Goal: Information Seeking & Learning: Learn about a topic

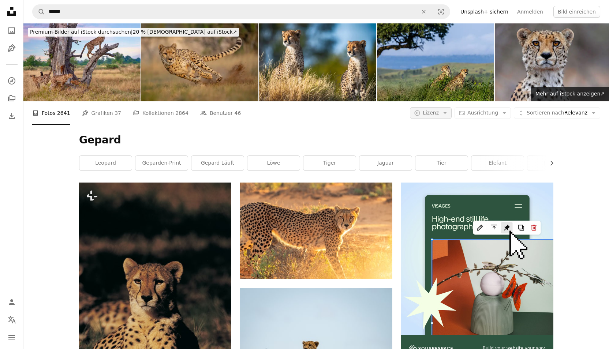
click at [447, 114] on icon "Arrow down" at bounding box center [445, 113] width 7 height 7
click at [445, 167] on link "Kostenlos" at bounding box center [447, 171] width 60 height 13
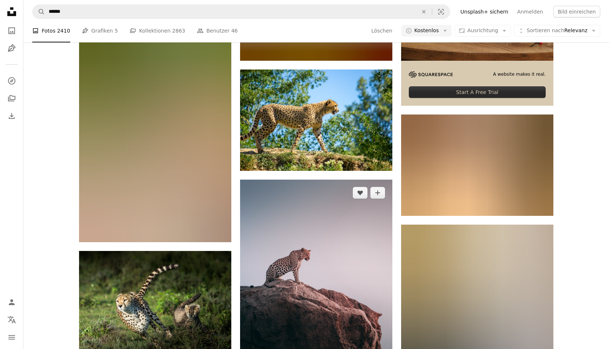
scroll to position [250, 0]
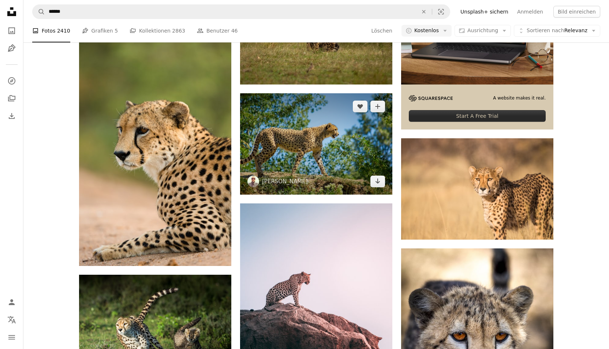
click at [295, 144] on img at bounding box center [316, 143] width 152 height 101
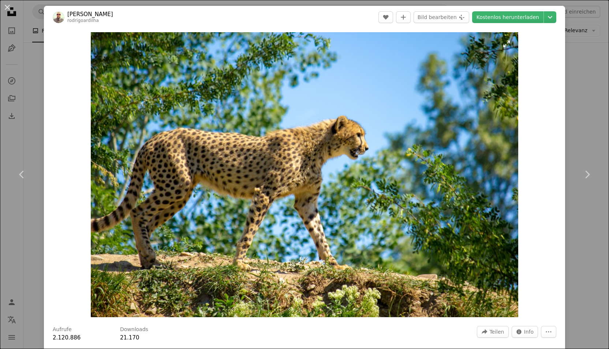
click at [338, 139] on img "Dieses Bild heranzoomen" at bounding box center [305, 174] width 428 height 285
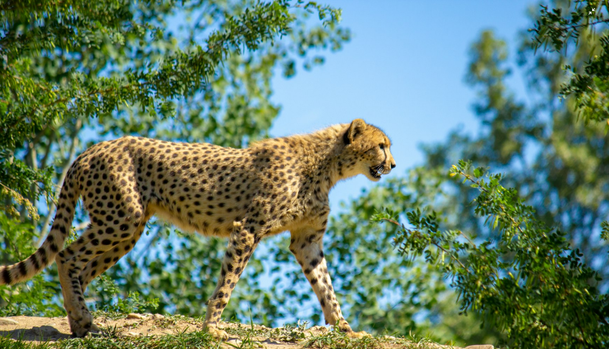
scroll to position [29, 0]
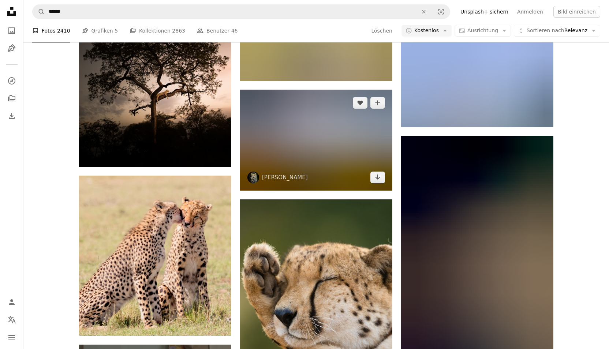
scroll to position [1141, 0]
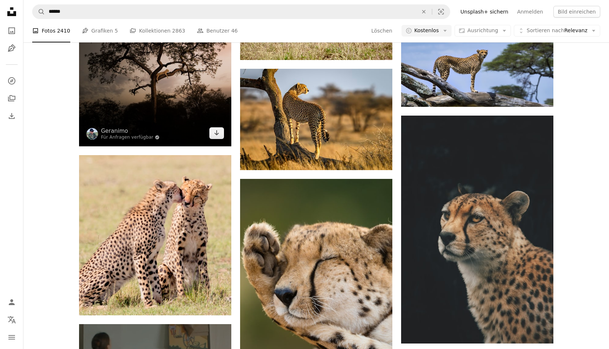
click at [184, 80] on img at bounding box center [155, 52] width 152 height 187
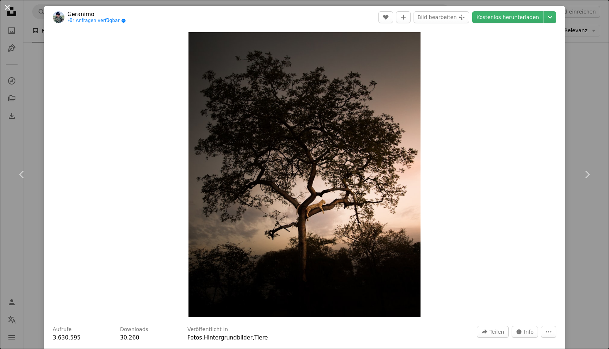
click at [7, 8] on button "An X shape" at bounding box center [7, 7] width 9 height 9
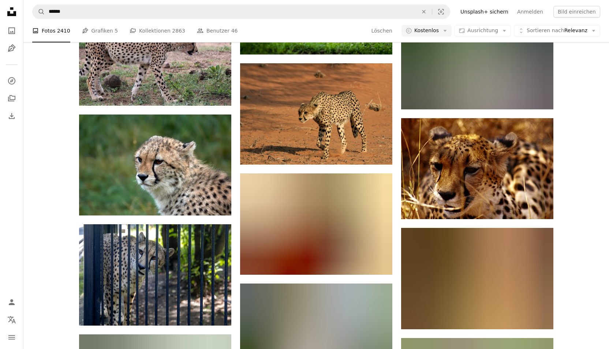
scroll to position [9277, 0]
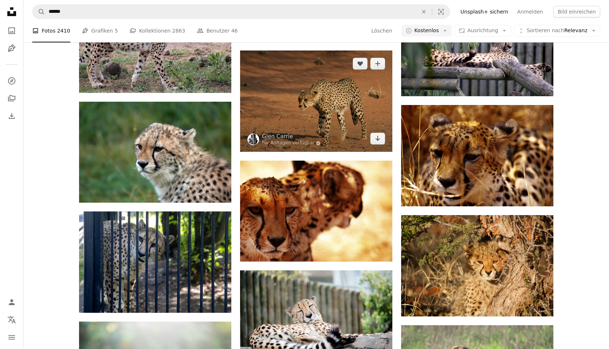
click at [259, 93] on img at bounding box center [316, 101] width 152 height 101
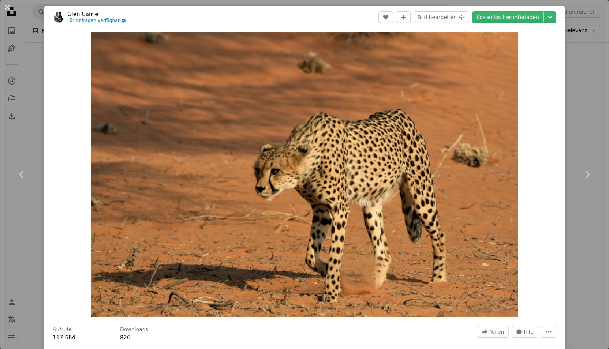
click at [30, 100] on div "An X shape Chevron left Chevron right Glen Carrie Für Anfragen verfügbar A chec…" at bounding box center [304, 174] width 609 height 349
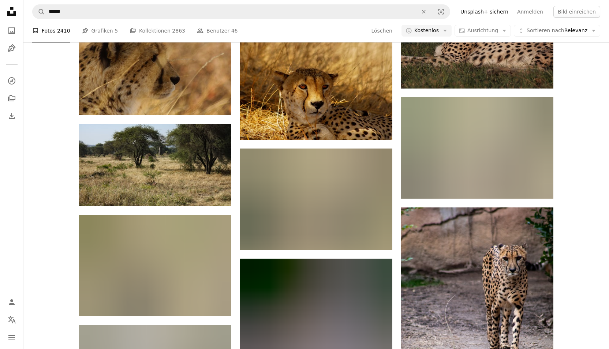
scroll to position [17997, 0]
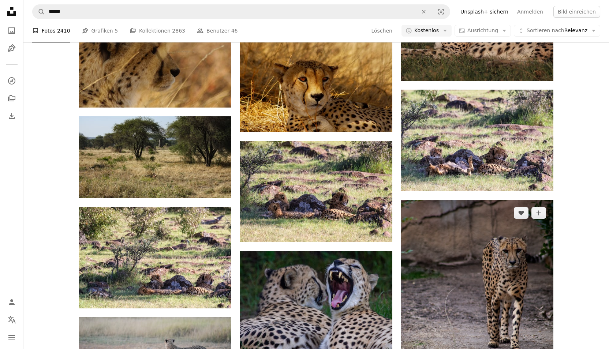
click at [507, 302] on img at bounding box center [477, 314] width 152 height 228
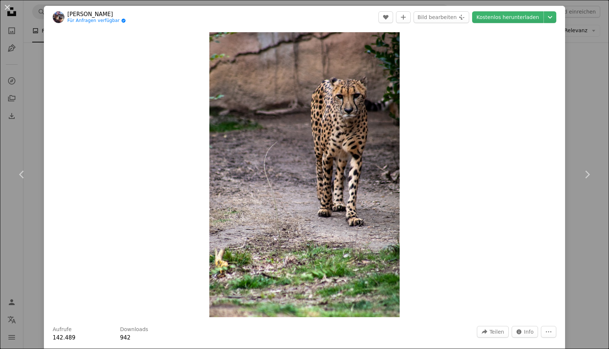
click at [40, 123] on div "An X shape Chevron left Chevron right [PERSON_NAME] Für Anfragen verfügbar A ch…" at bounding box center [304, 174] width 609 height 349
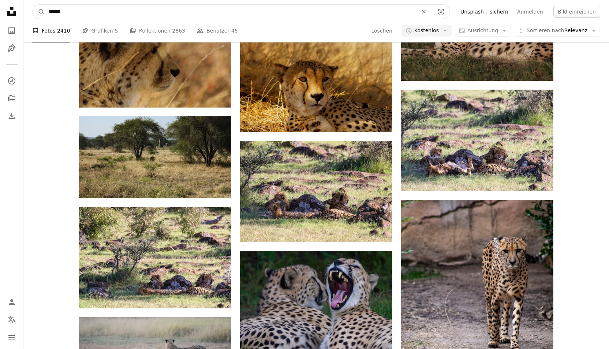
click at [155, 10] on input "******" at bounding box center [230, 12] width 371 height 14
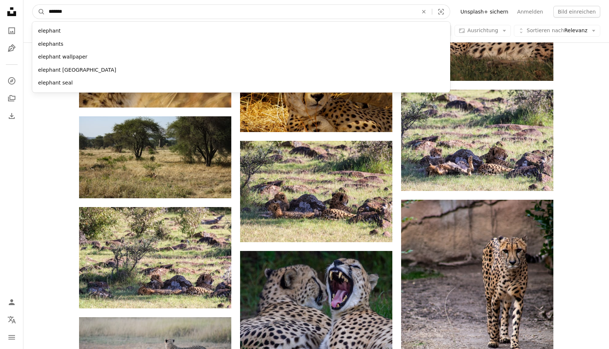
type input "********"
click at [39, 12] on button "A magnifying glass" at bounding box center [39, 12] width 12 height 14
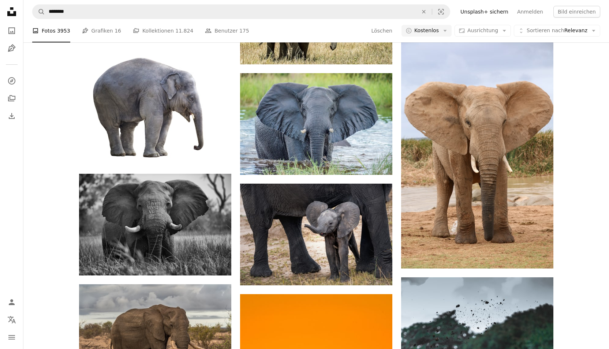
scroll to position [1223, 0]
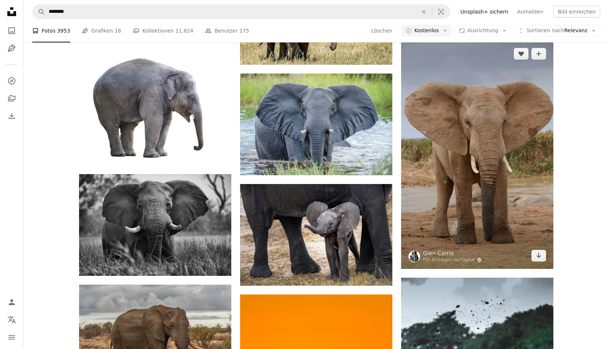
click at [466, 200] on img at bounding box center [477, 155] width 152 height 228
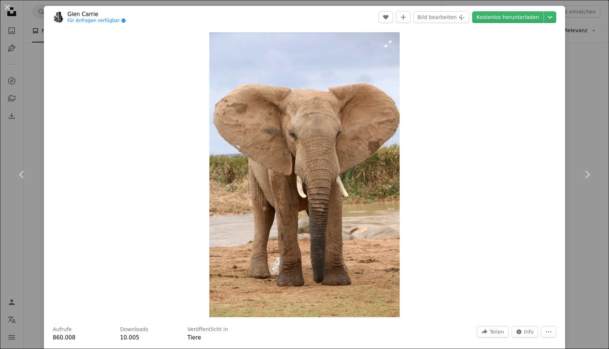
click at [327, 173] on img "Dieses Bild heranzoomen" at bounding box center [304, 174] width 190 height 285
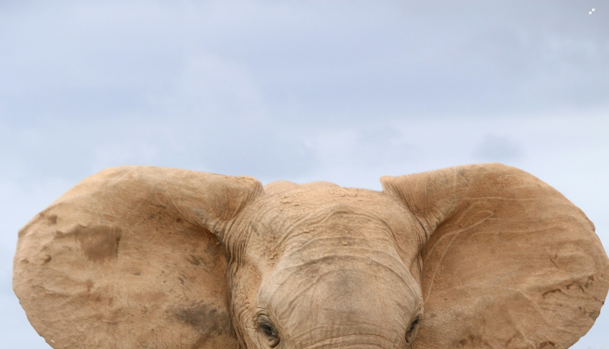
scroll to position [283, 0]
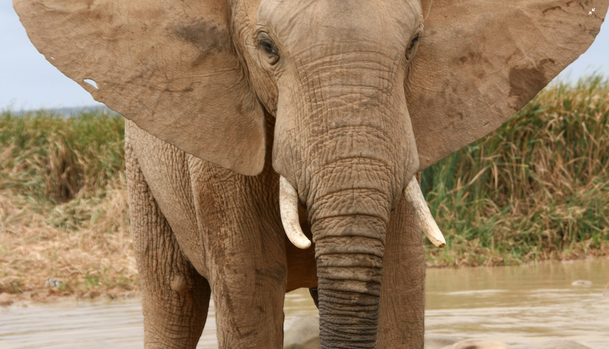
click at [327, 173] on img "Dieses Bild herauszoomen" at bounding box center [305, 174] width 610 height 915
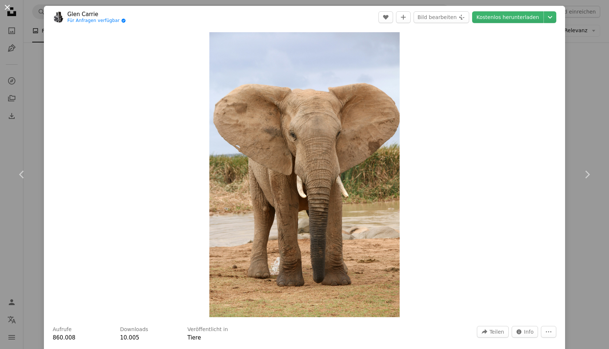
click at [7, 4] on button "An X shape" at bounding box center [7, 7] width 9 height 9
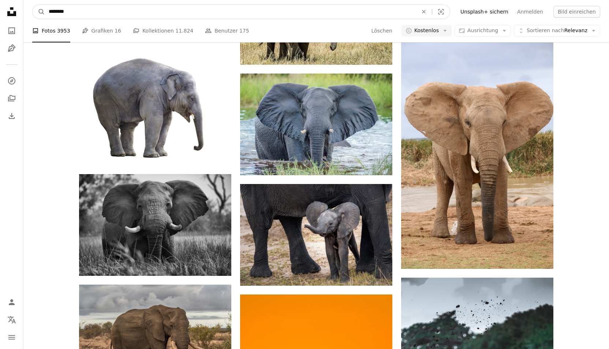
click at [96, 11] on input "********" at bounding box center [230, 12] width 371 height 14
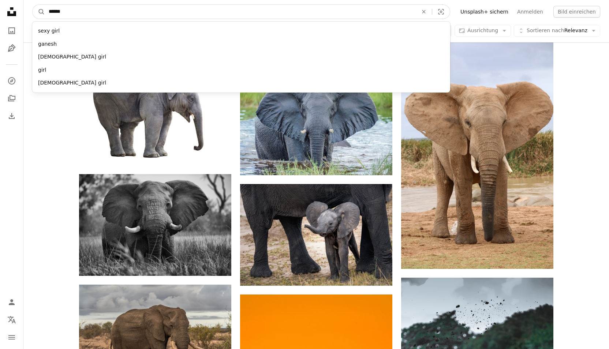
type input "*******"
click at [39, 12] on button "A magnifying glass" at bounding box center [39, 12] width 12 height 14
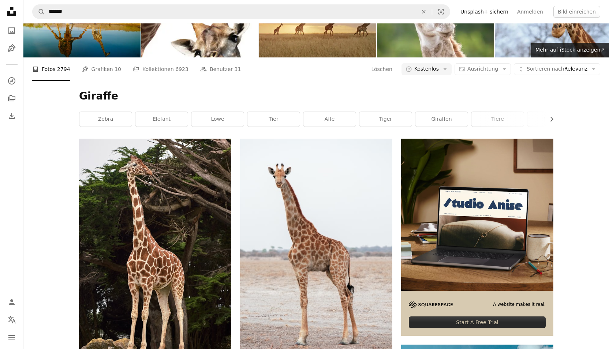
scroll to position [44, 0]
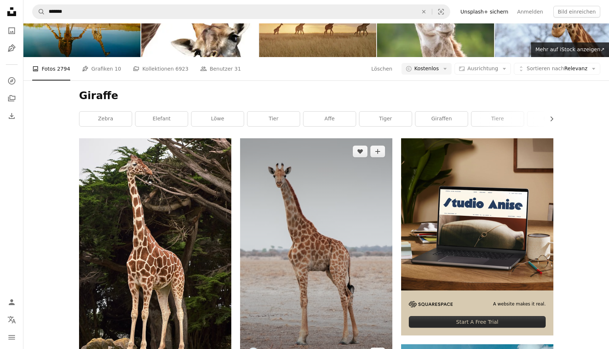
click at [279, 226] on img at bounding box center [316, 252] width 152 height 228
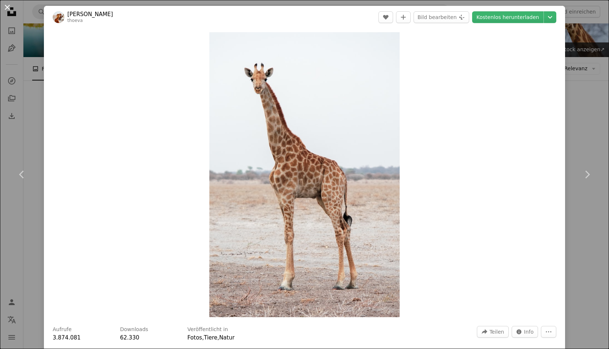
click at [8, 4] on button "An X shape" at bounding box center [7, 7] width 9 height 9
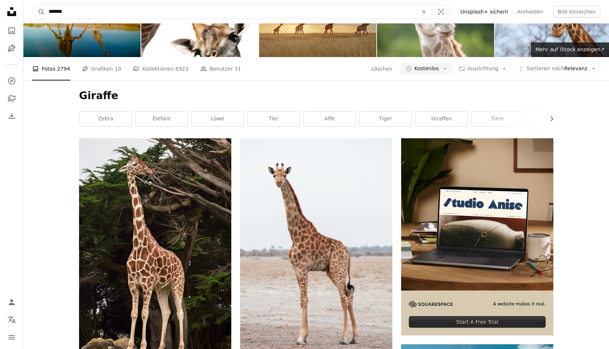
click at [149, 9] on input "*******" at bounding box center [230, 12] width 371 height 14
type input "*******"
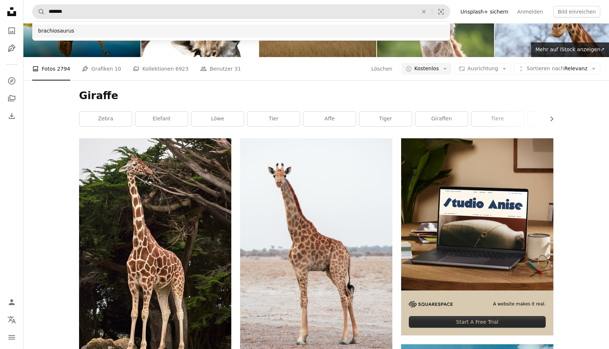
click at [70, 29] on div "brachiosaurus" at bounding box center [241, 31] width 418 height 13
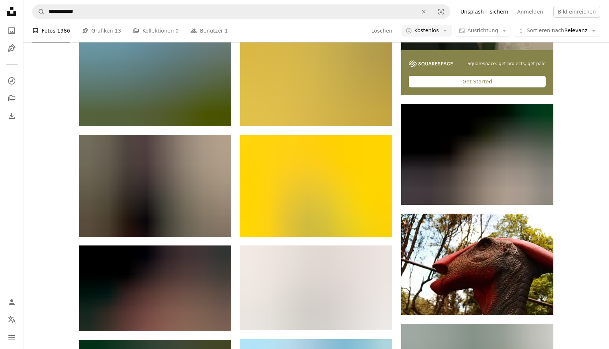
scroll to position [290, 0]
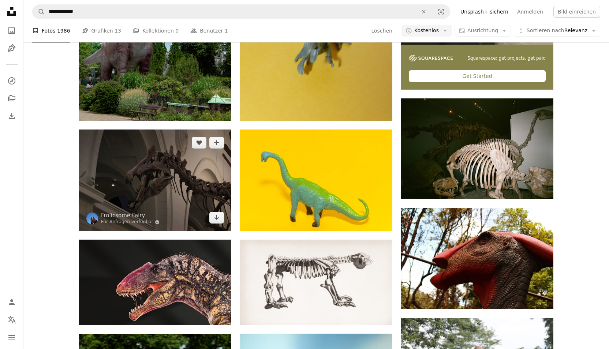
click at [147, 186] on img at bounding box center [155, 180] width 152 height 101
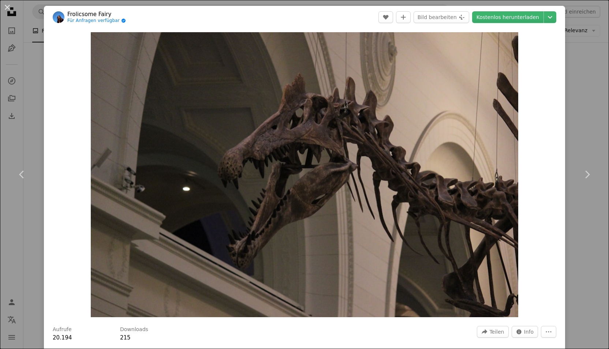
click at [35, 66] on div "An X shape Chevron left Chevron right Frolicsome Fairy Für Anfragen verfügbar A…" at bounding box center [304, 174] width 609 height 349
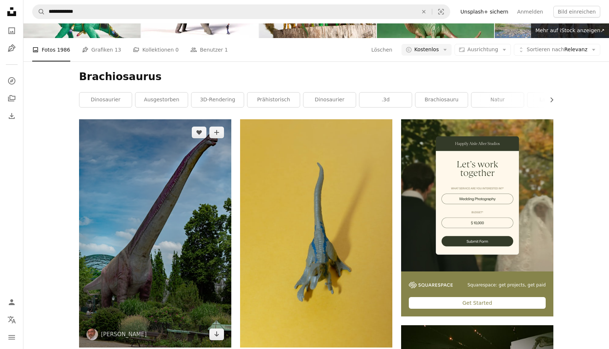
scroll to position [71, 0]
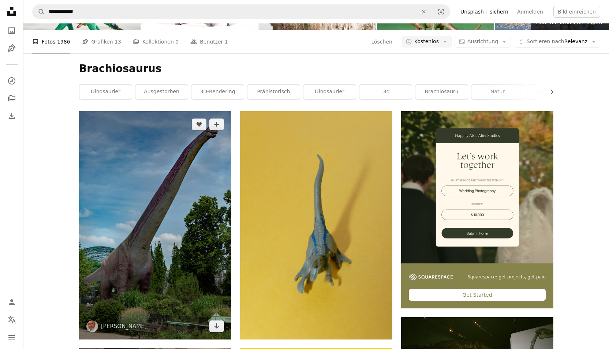
click at [175, 235] on img at bounding box center [155, 225] width 152 height 228
